Goal: Book appointment/travel/reservation

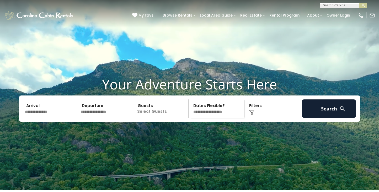
click at [331, 5] on input "text" at bounding box center [344, 6] width 46 height 5
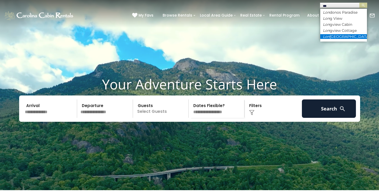
type input "***"
click at [338, 35] on li "Lon gview Lodge" at bounding box center [344, 36] width 47 height 5
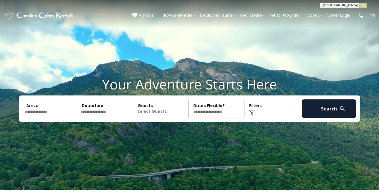
click at [364, 5] on button "submit" at bounding box center [364, 5] width 8 height 5
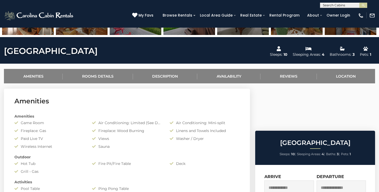
scroll to position [169, 0]
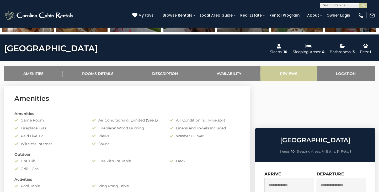
click at [291, 74] on link "Reviews" at bounding box center [289, 73] width 56 height 14
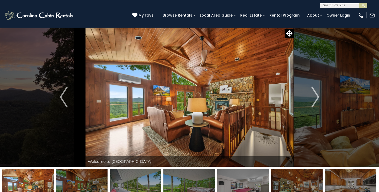
scroll to position [0, 0]
click at [316, 95] on img "Next" at bounding box center [316, 96] width 8 height 21
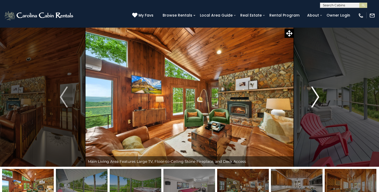
click at [316, 95] on img "Next" at bounding box center [316, 96] width 8 height 21
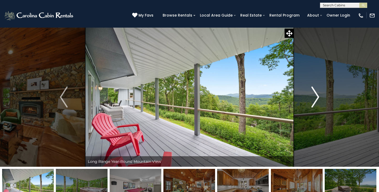
click at [316, 95] on img "Next" at bounding box center [316, 96] width 8 height 21
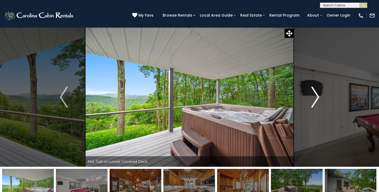
click at [316, 95] on img "Next" at bounding box center [316, 96] width 8 height 21
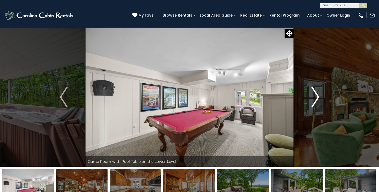
click at [316, 95] on img "Next" at bounding box center [316, 96] width 8 height 21
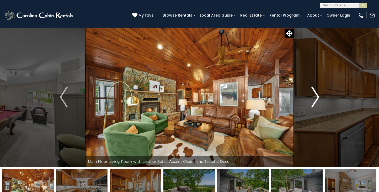
click at [316, 95] on img "Next" at bounding box center [316, 96] width 8 height 21
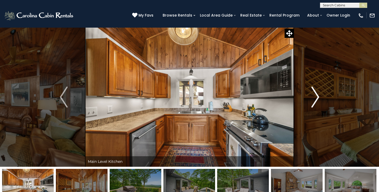
click at [316, 95] on img "Next" at bounding box center [316, 96] width 8 height 21
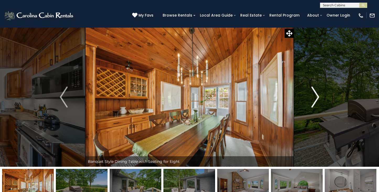
click at [316, 95] on img "Next" at bounding box center [316, 96] width 8 height 21
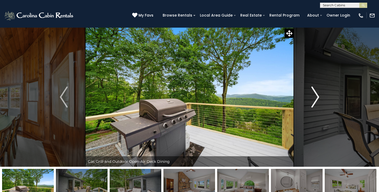
click at [316, 95] on img "Next" at bounding box center [316, 96] width 8 height 21
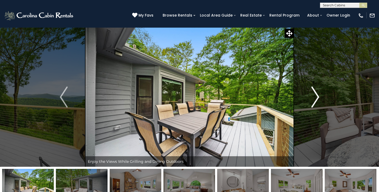
click at [316, 95] on img "Next" at bounding box center [316, 96] width 8 height 21
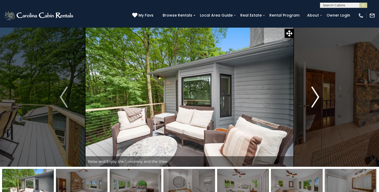
click at [316, 95] on img "Next" at bounding box center [316, 96] width 8 height 21
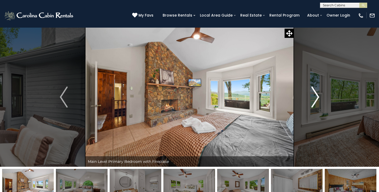
click at [316, 95] on img "Next" at bounding box center [316, 96] width 8 height 21
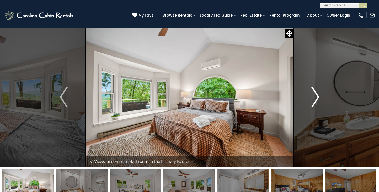
click at [316, 95] on img "Next" at bounding box center [316, 96] width 8 height 21
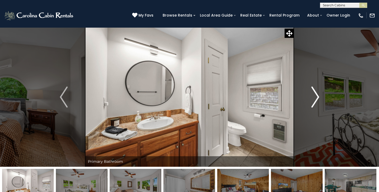
click at [316, 95] on img "Next" at bounding box center [316, 96] width 8 height 21
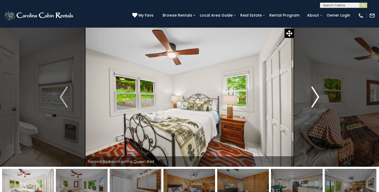
click at [316, 95] on img "Next" at bounding box center [316, 96] width 8 height 21
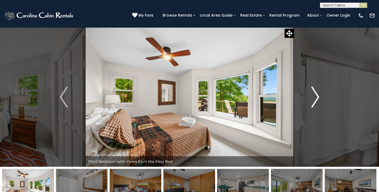
click at [316, 95] on img "Next" at bounding box center [316, 96] width 8 height 21
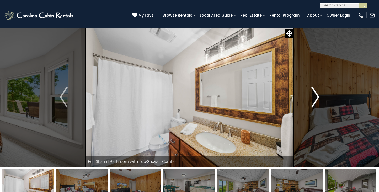
click at [316, 95] on img "Next" at bounding box center [316, 96] width 8 height 21
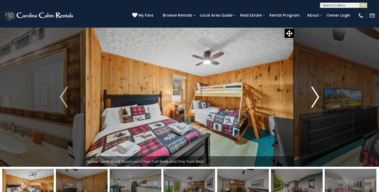
click at [316, 95] on img "Next" at bounding box center [316, 96] width 8 height 21
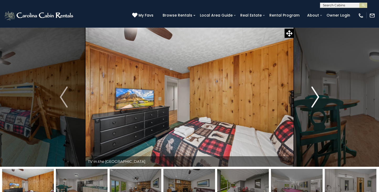
click at [316, 95] on img "Next" at bounding box center [316, 96] width 8 height 21
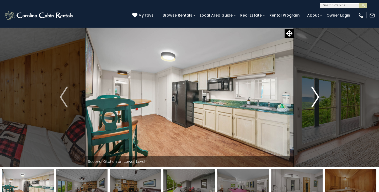
click at [316, 95] on img "Next" at bounding box center [316, 96] width 8 height 21
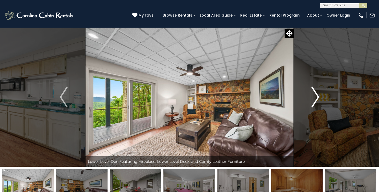
click at [316, 95] on img "Next" at bounding box center [316, 96] width 8 height 21
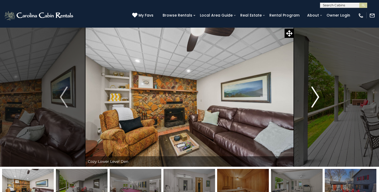
click at [316, 95] on img "Next" at bounding box center [316, 96] width 8 height 21
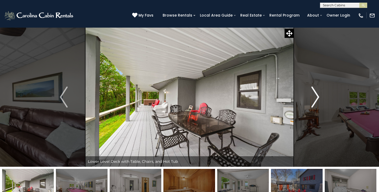
click at [316, 95] on img "Next" at bounding box center [316, 96] width 8 height 21
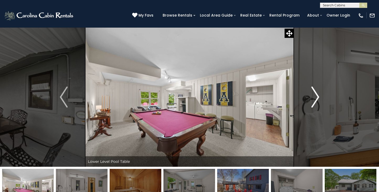
click at [316, 95] on img "Next" at bounding box center [316, 96] width 8 height 21
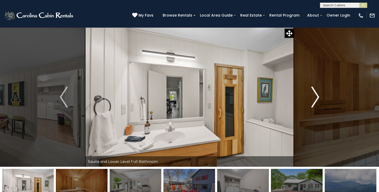
click at [316, 95] on img "Next" at bounding box center [316, 96] width 8 height 21
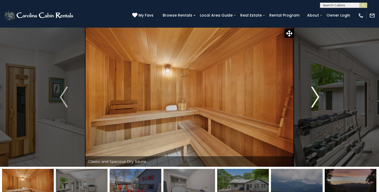
click at [316, 95] on img "Next" at bounding box center [316, 96] width 8 height 21
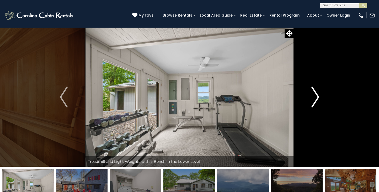
click at [316, 95] on img "Next" at bounding box center [316, 96] width 8 height 21
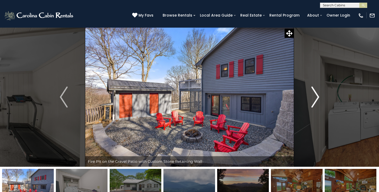
click at [316, 95] on img "Next" at bounding box center [316, 96] width 8 height 21
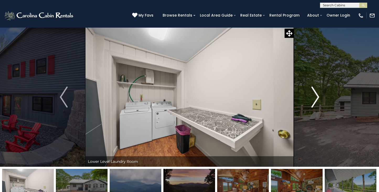
click at [316, 95] on img "Next" at bounding box center [316, 96] width 8 height 21
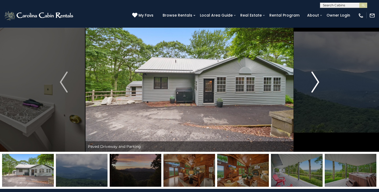
scroll to position [15, 0]
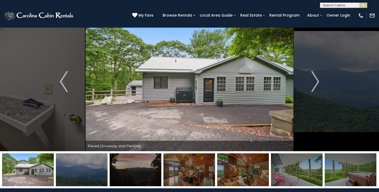
click at [234, 90] on img at bounding box center [189, 81] width 209 height 139
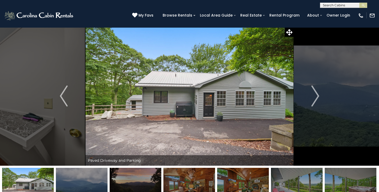
scroll to position [1, 0]
click at [317, 96] on img "Next" at bounding box center [316, 95] width 8 height 21
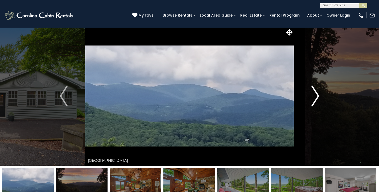
click at [317, 96] on img "Next" at bounding box center [316, 95] width 8 height 21
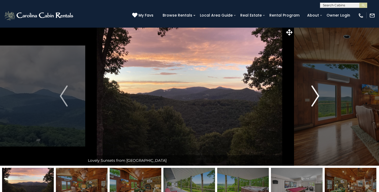
click at [317, 96] on img "Next" at bounding box center [316, 95] width 8 height 21
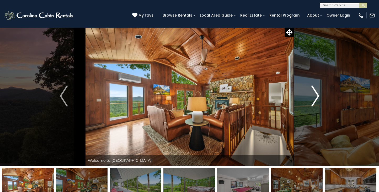
click at [317, 96] on img "Next" at bounding box center [316, 95] width 8 height 21
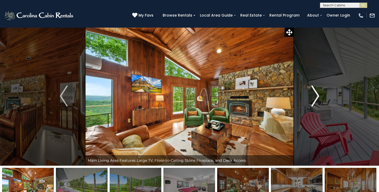
click at [317, 96] on img "Next" at bounding box center [316, 95] width 8 height 21
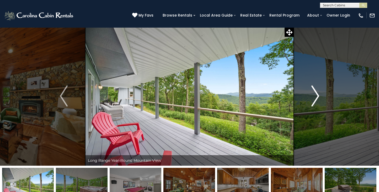
click at [317, 96] on img "Next" at bounding box center [316, 95] width 8 height 21
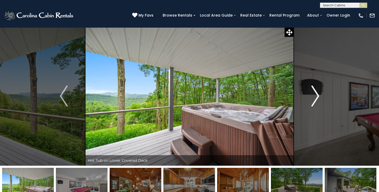
click at [317, 96] on img "Next" at bounding box center [316, 95] width 8 height 21
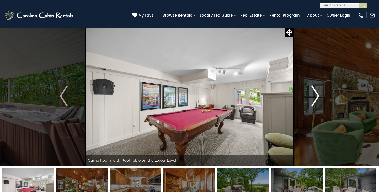
click at [317, 96] on img "Next" at bounding box center [316, 95] width 8 height 21
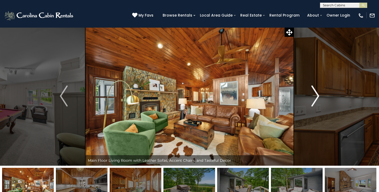
click at [317, 96] on img "Next" at bounding box center [316, 95] width 8 height 21
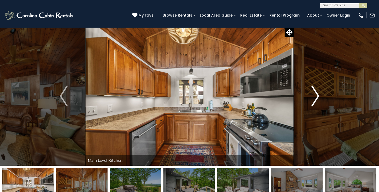
click at [317, 96] on img "Next" at bounding box center [316, 95] width 8 height 21
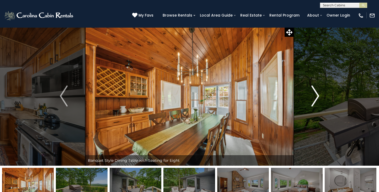
click at [317, 96] on img "Next" at bounding box center [316, 95] width 8 height 21
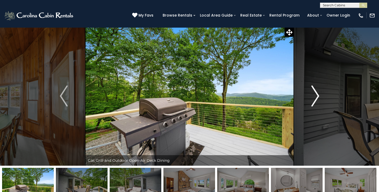
click at [317, 96] on img "Next" at bounding box center [316, 95] width 8 height 21
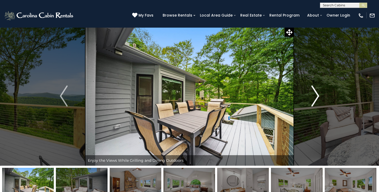
click at [317, 96] on img "Next" at bounding box center [316, 95] width 8 height 21
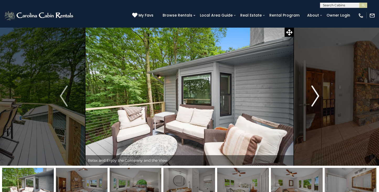
click at [317, 96] on img "Next" at bounding box center [316, 95] width 8 height 21
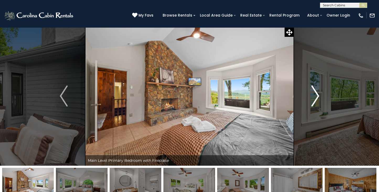
click at [317, 96] on img "Next" at bounding box center [316, 95] width 8 height 21
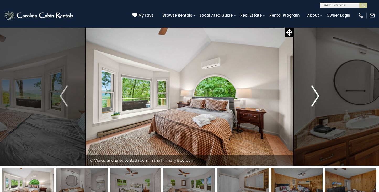
click at [317, 96] on img "Next" at bounding box center [316, 95] width 8 height 21
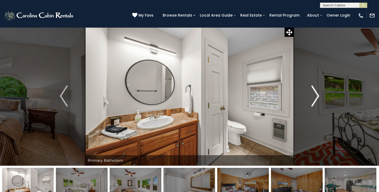
click at [317, 96] on img "Next" at bounding box center [316, 95] width 8 height 21
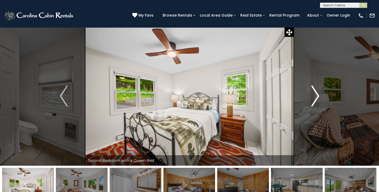
click at [317, 96] on img "Next" at bounding box center [316, 95] width 8 height 21
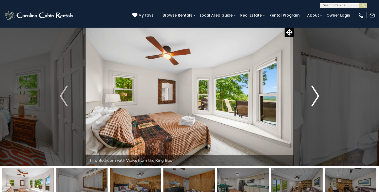
click at [317, 96] on img "Next" at bounding box center [316, 95] width 8 height 21
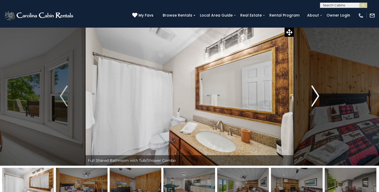
click at [317, 96] on img "Next" at bounding box center [316, 95] width 8 height 21
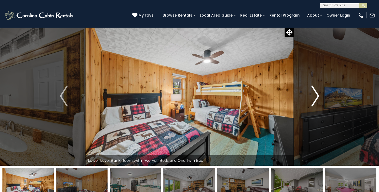
click at [317, 96] on img "Next" at bounding box center [316, 95] width 8 height 21
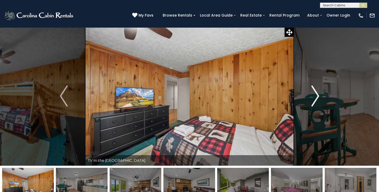
click at [317, 96] on img "Next" at bounding box center [316, 95] width 8 height 21
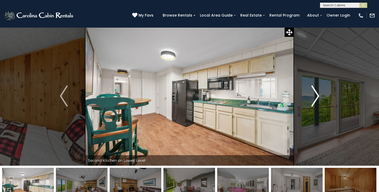
click at [317, 96] on img "Next" at bounding box center [316, 95] width 8 height 21
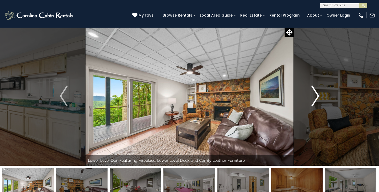
click at [317, 96] on img "Next" at bounding box center [316, 95] width 8 height 21
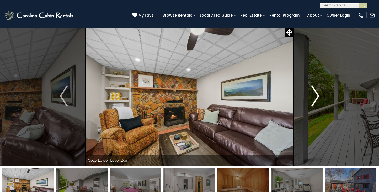
click at [317, 96] on img "Next" at bounding box center [316, 95] width 8 height 21
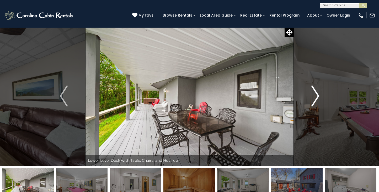
click at [317, 96] on img "Next" at bounding box center [316, 95] width 8 height 21
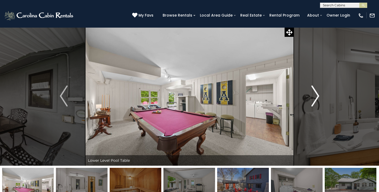
click at [317, 96] on img "Next" at bounding box center [316, 95] width 8 height 21
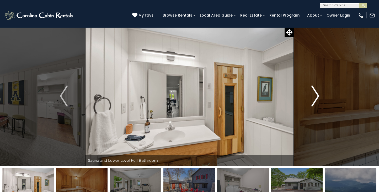
click at [317, 96] on img "Next" at bounding box center [316, 95] width 8 height 21
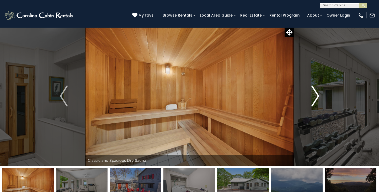
click at [317, 96] on img "Next" at bounding box center [316, 95] width 8 height 21
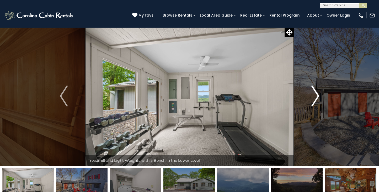
click at [317, 96] on img "Next" at bounding box center [316, 95] width 8 height 21
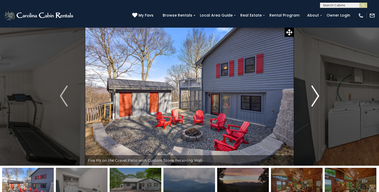
click at [317, 96] on img "Next" at bounding box center [316, 95] width 8 height 21
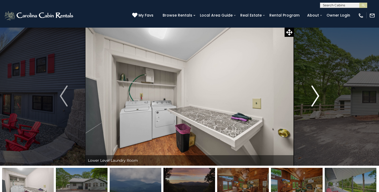
click at [317, 96] on img "Next" at bounding box center [316, 95] width 8 height 21
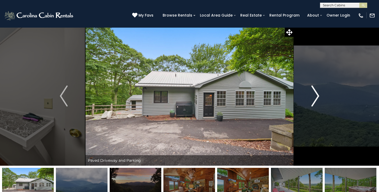
click at [317, 96] on img "Next" at bounding box center [316, 95] width 8 height 21
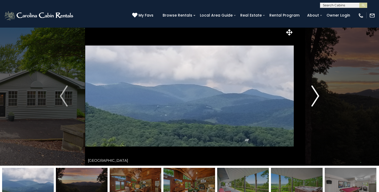
click at [317, 96] on img "Next" at bounding box center [316, 95] width 8 height 21
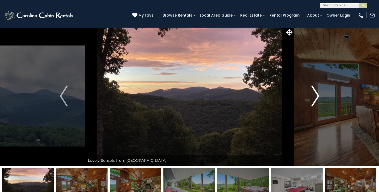
click at [317, 96] on img "Next" at bounding box center [316, 95] width 8 height 21
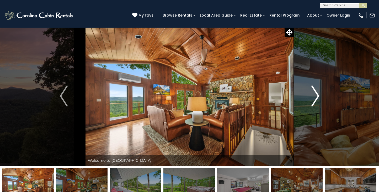
click at [317, 96] on img "Next" at bounding box center [316, 95] width 8 height 21
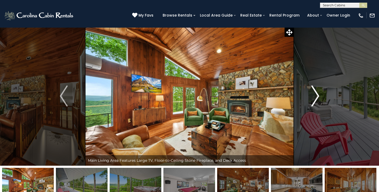
click at [317, 96] on img "Next" at bounding box center [316, 95] width 8 height 21
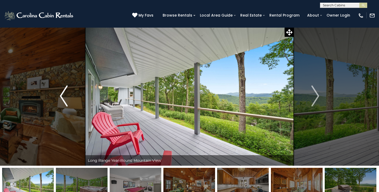
click at [64, 96] on img "Previous" at bounding box center [64, 95] width 8 height 21
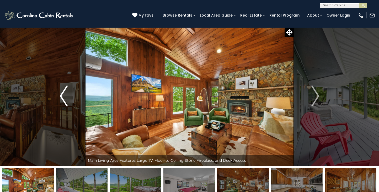
click at [64, 96] on img "Previous" at bounding box center [64, 95] width 8 height 21
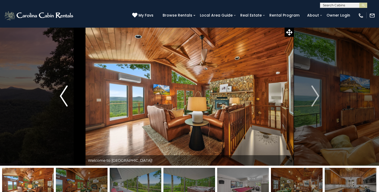
click at [64, 96] on img "Previous" at bounding box center [64, 95] width 8 height 21
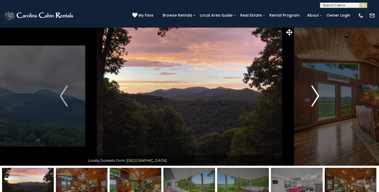
click at [317, 96] on img "Next" at bounding box center [316, 95] width 8 height 21
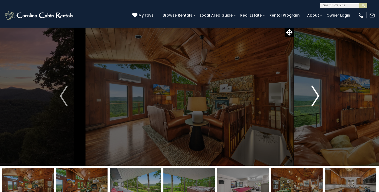
click at [317, 96] on img "Next" at bounding box center [316, 95] width 8 height 21
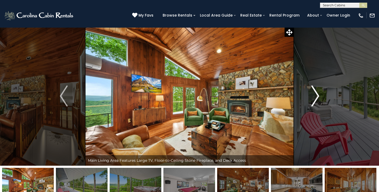
click at [317, 96] on img "Next" at bounding box center [316, 95] width 8 height 21
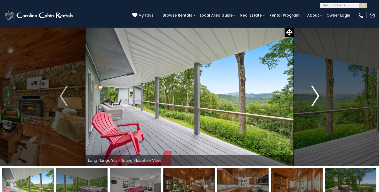
click at [317, 96] on img "Next" at bounding box center [316, 95] width 8 height 21
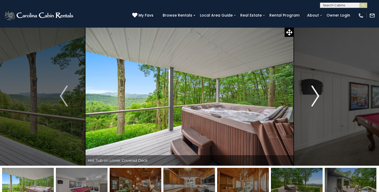
click at [317, 96] on img "Next" at bounding box center [316, 95] width 8 height 21
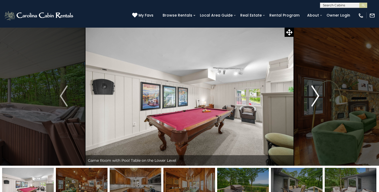
click at [317, 96] on img "Next" at bounding box center [316, 95] width 8 height 21
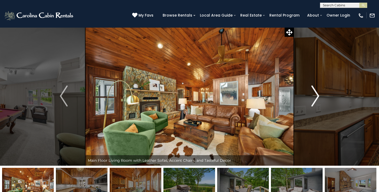
click at [317, 96] on img "Next" at bounding box center [316, 95] width 8 height 21
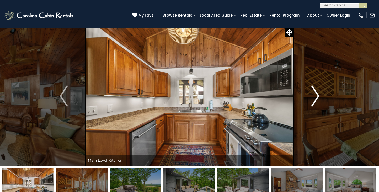
click at [317, 96] on img "Next" at bounding box center [316, 95] width 8 height 21
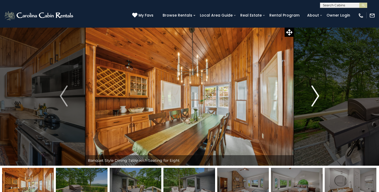
click at [317, 96] on img "Next" at bounding box center [316, 95] width 8 height 21
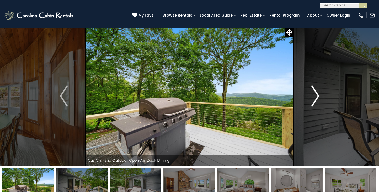
click at [317, 96] on img "Next" at bounding box center [316, 95] width 8 height 21
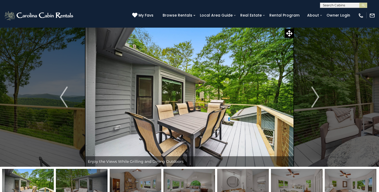
scroll to position [0, 0]
click at [340, 15] on link "Owner Login" at bounding box center [338, 15] width 29 height 8
